Goal: Entertainment & Leisure: Consume media (video, audio)

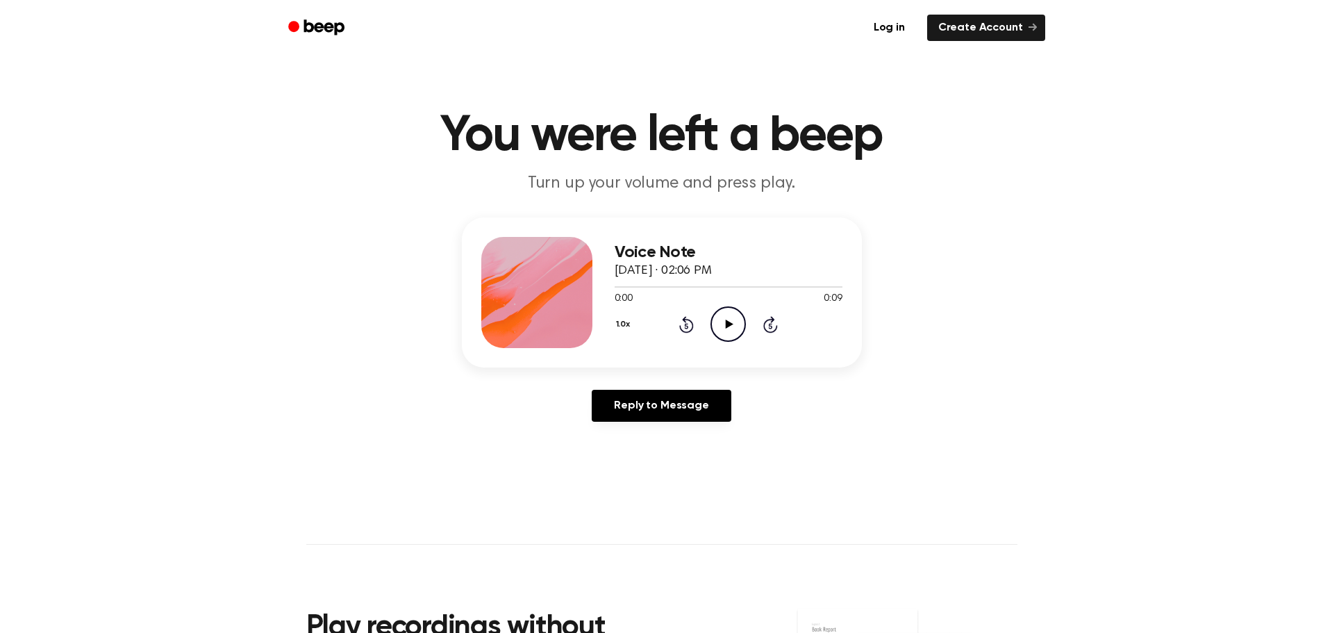
click at [708, 318] on div "1.0x Rewind 5 seconds Play Audio Skip 5 seconds" at bounding box center [729, 323] width 228 height 35
click at [731, 310] on icon "Play Audio" at bounding box center [728, 323] width 35 height 35
click at [740, 322] on icon "Play Audio" at bounding box center [728, 323] width 35 height 35
drag, startPoint x: 736, startPoint y: 329, endPoint x: 722, endPoint y: 345, distance: 21.7
click at [722, 345] on div "Voice Note [DATE] · 02:10 PM 0:00 0:11 Your browser does not support the [objec…" at bounding box center [729, 292] width 228 height 111
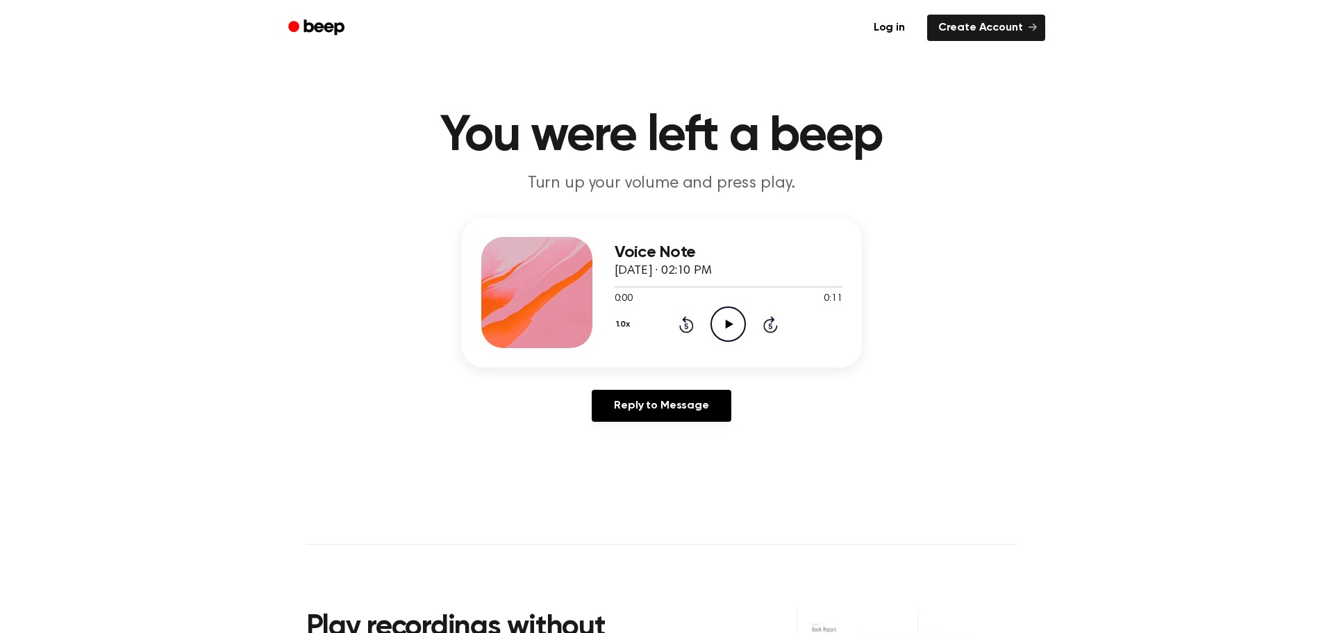
click at [717, 337] on circle at bounding box center [728, 324] width 34 height 34
click at [740, 323] on icon "Pause Audio" at bounding box center [728, 323] width 35 height 35
click at [740, 323] on icon "Play Audio" at bounding box center [728, 323] width 35 height 35
click at [708, 317] on div "1.0x Rewind 5 seconds Play Audio Skip 5 seconds" at bounding box center [729, 323] width 228 height 35
click at [720, 333] on icon "Play Audio" at bounding box center [728, 323] width 35 height 35
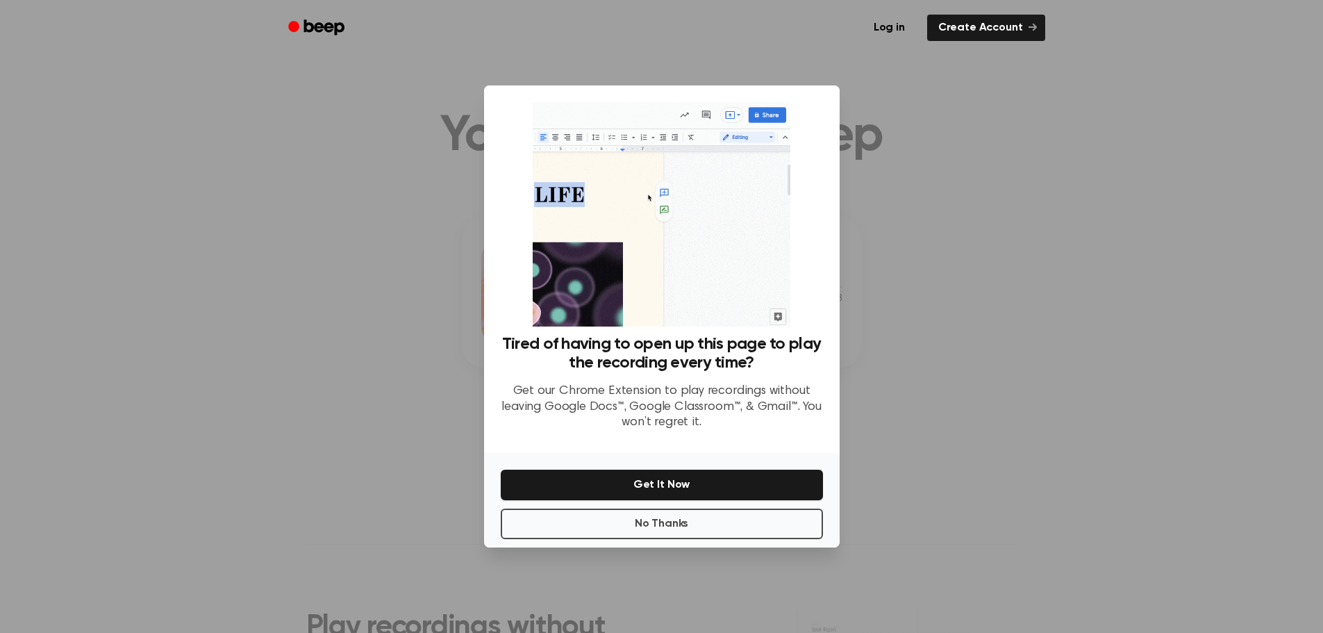
click at [940, 347] on div at bounding box center [661, 316] width 1323 height 633
click at [726, 524] on button "No Thanks" at bounding box center [662, 523] width 322 height 31
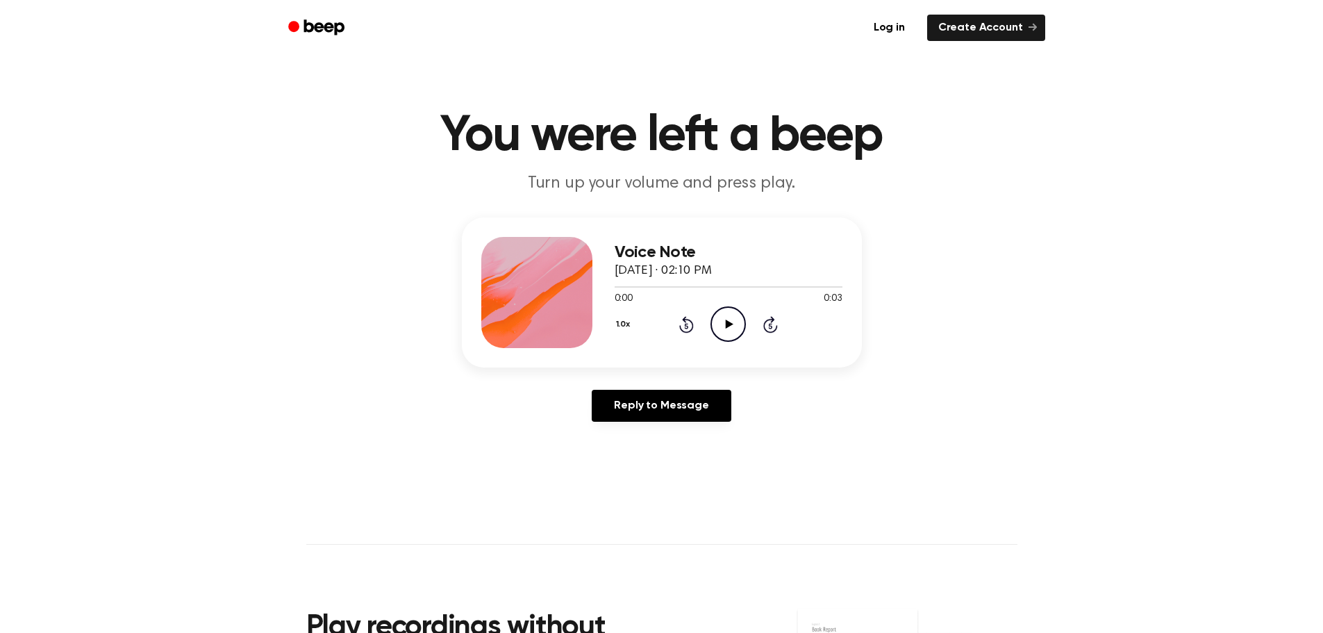
drag, startPoint x: 706, startPoint y: 346, endPoint x: 706, endPoint y: 335, distance: 11.1
click at [706, 338] on div "Voice Note October 1, 2025 · 02:10 PM 0:00 0:03 Your browser does not support t…" at bounding box center [729, 292] width 228 height 111
click at [738, 317] on icon "Play Audio" at bounding box center [728, 323] width 35 height 35
click at [723, 338] on icon "Play Audio" at bounding box center [728, 323] width 35 height 35
drag, startPoint x: 718, startPoint y: 341, endPoint x: 720, endPoint y: 333, distance: 8.4
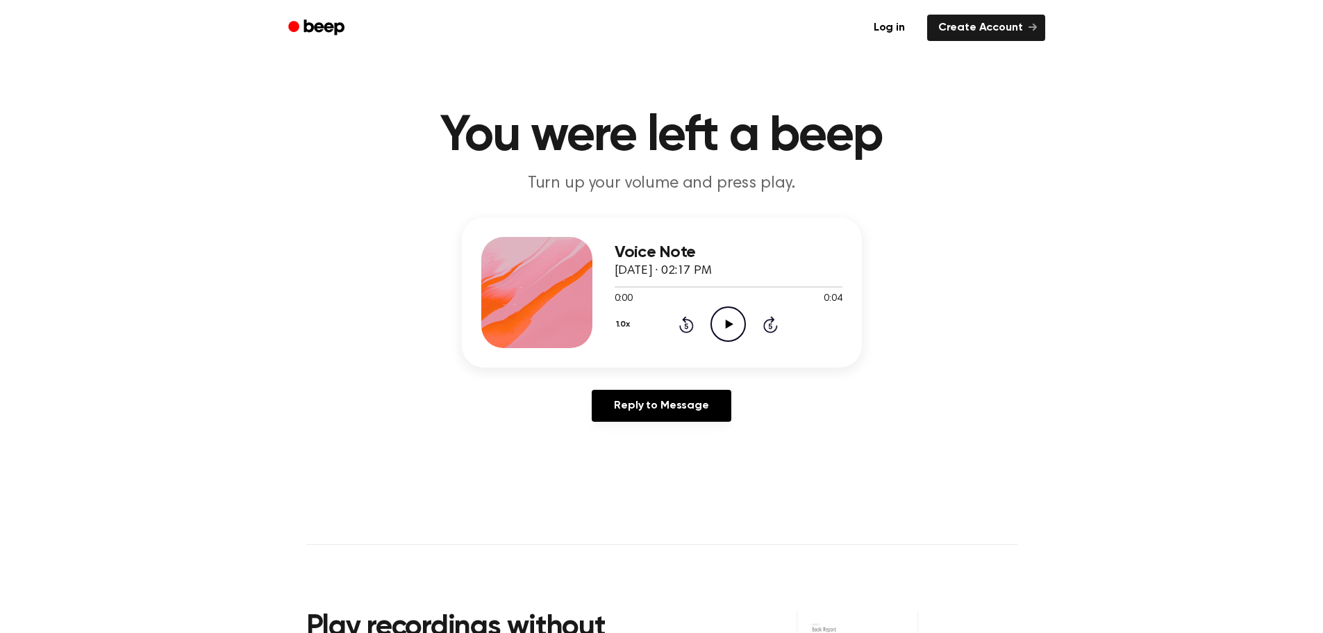
click at [720, 333] on icon "Play Audio" at bounding box center [728, 323] width 35 height 35
click at [710, 337] on div "1.0x Rewind 5 seconds Play Audio Skip 5 seconds" at bounding box center [729, 323] width 228 height 35
click at [717, 313] on icon "Play Audio" at bounding box center [728, 323] width 35 height 35
click at [726, 315] on icon "Play Audio" at bounding box center [728, 323] width 35 height 35
